Goal: Navigation & Orientation: Find specific page/section

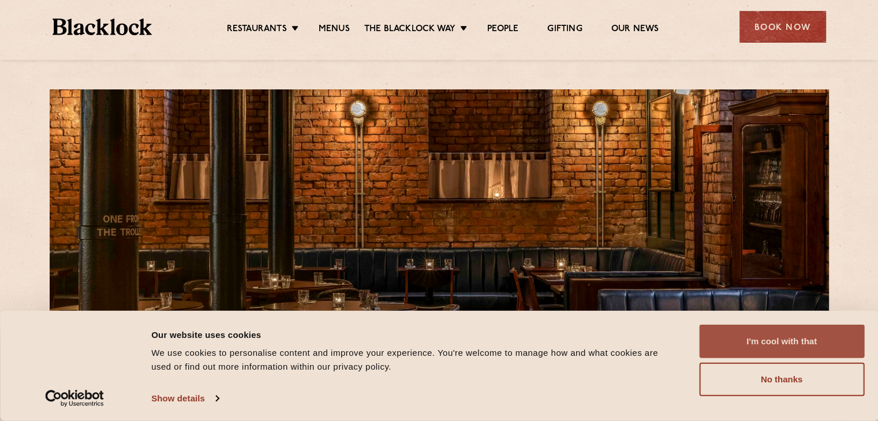
click at [809, 347] on button "I'm cool with that" at bounding box center [781, 341] width 165 height 33
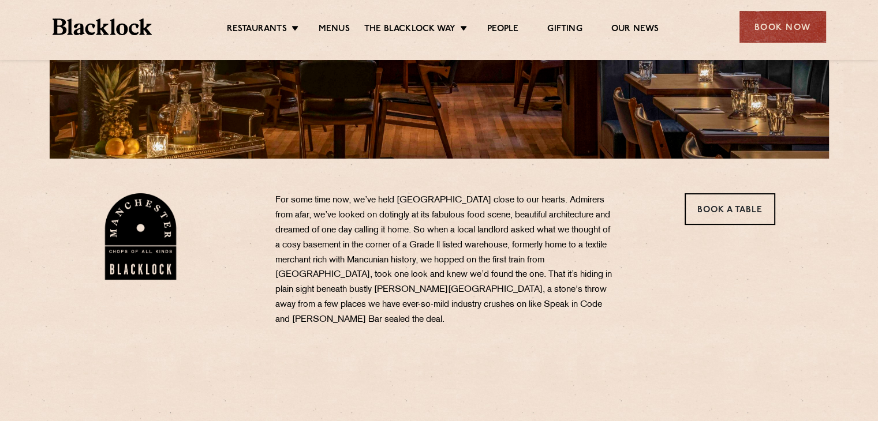
scroll to position [289, 0]
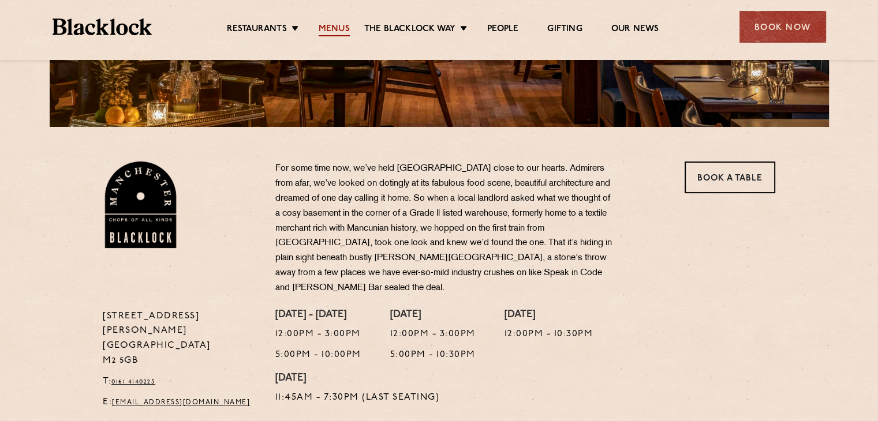
click at [334, 31] on link "Menus" at bounding box center [334, 30] width 31 height 13
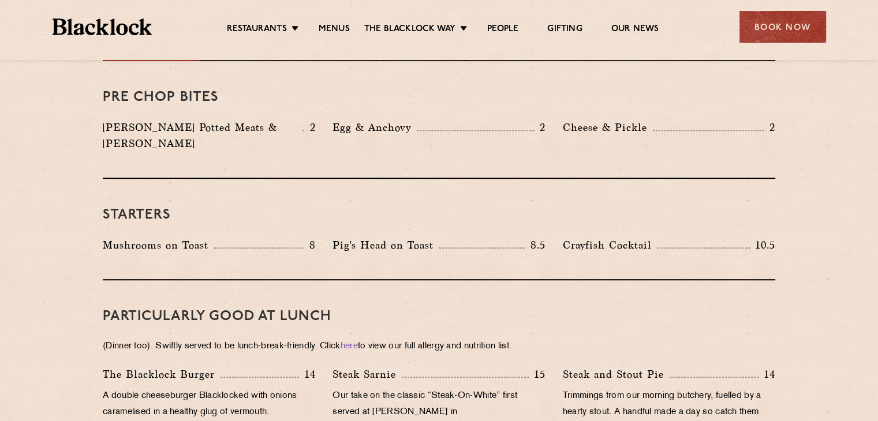
scroll to position [346, 0]
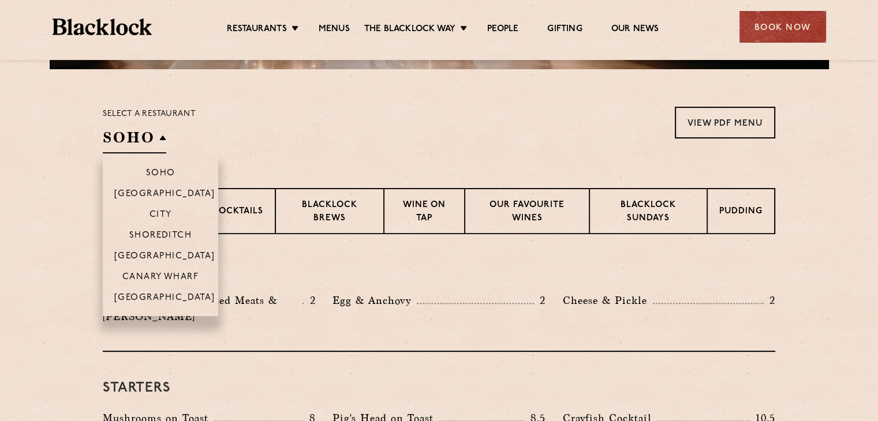
click at [152, 136] on h2 "SOHO" at bounding box center [134, 141] width 63 height 26
click at [162, 293] on li "[GEOGRAPHIC_DATA]" at bounding box center [160, 301] width 115 height 29
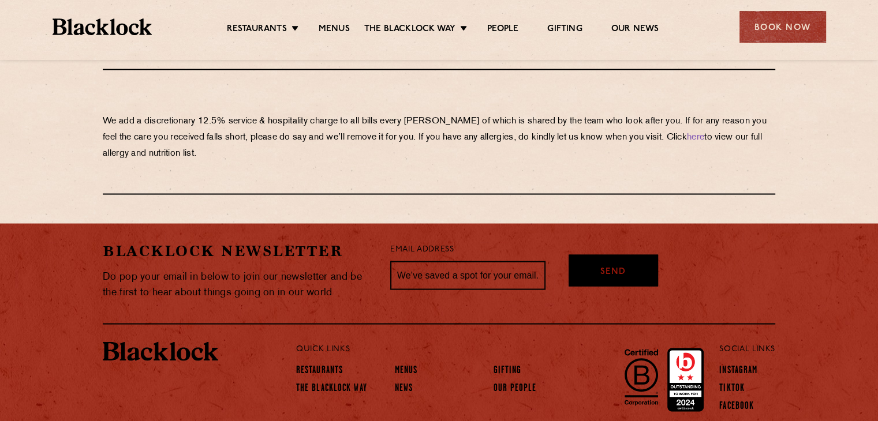
scroll to position [2087, 0]
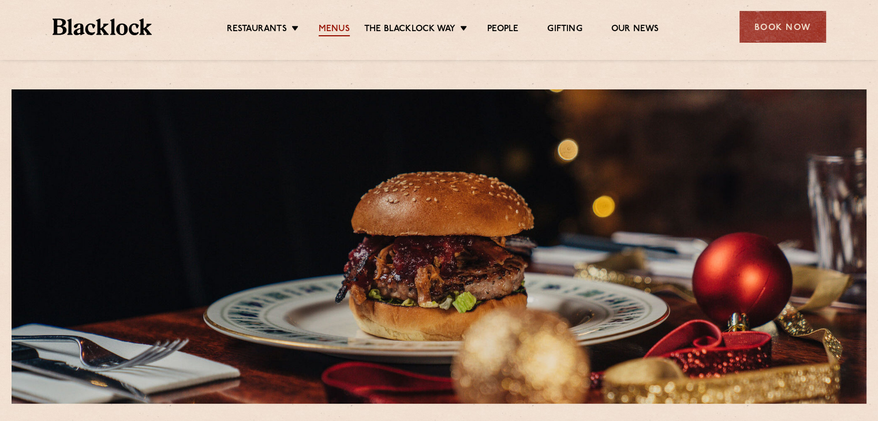
click at [331, 32] on link "Menus" at bounding box center [334, 30] width 31 height 13
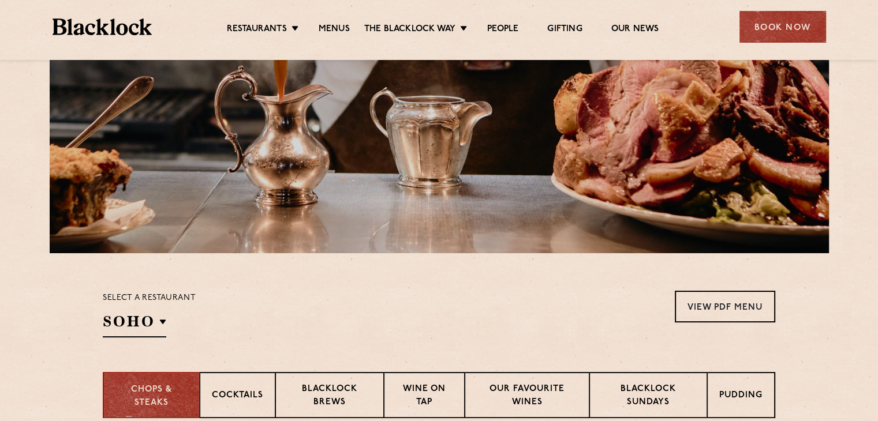
scroll to position [289, 0]
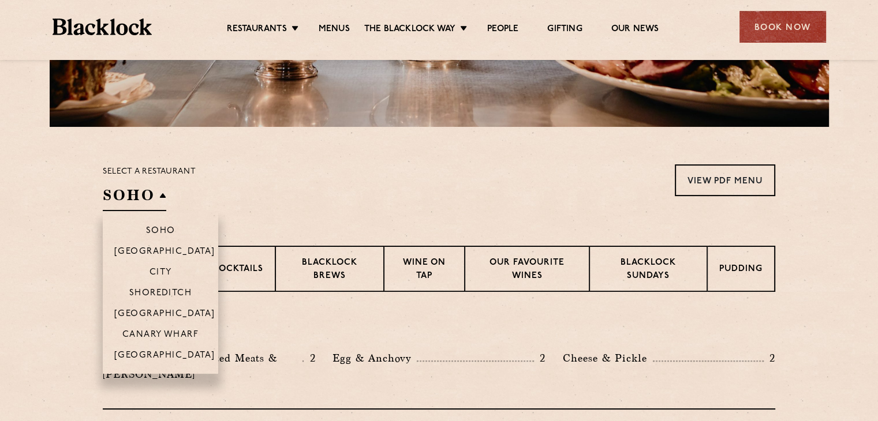
click at [158, 189] on h2 "SOHO" at bounding box center [134, 198] width 63 height 26
click at [167, 354] on p "[GEOGRAPHIC_DATA]" at bounding box center [164, 357] width 101 height 12
